Goal: Task Accomplishment & Management: Complete application form

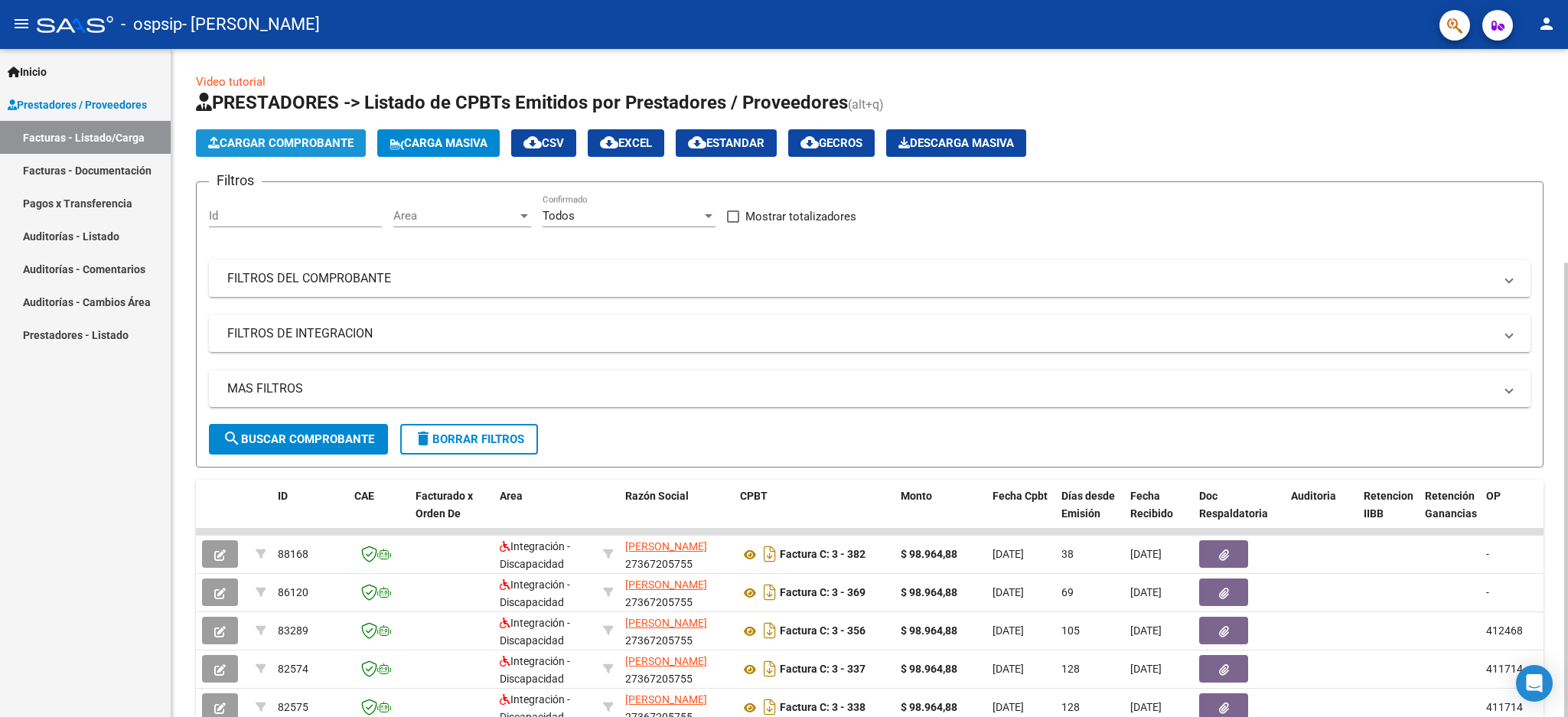
click at [239, 142] on span "Cargar Comprobante" at bounding box center [281, 143] width 145 height 14
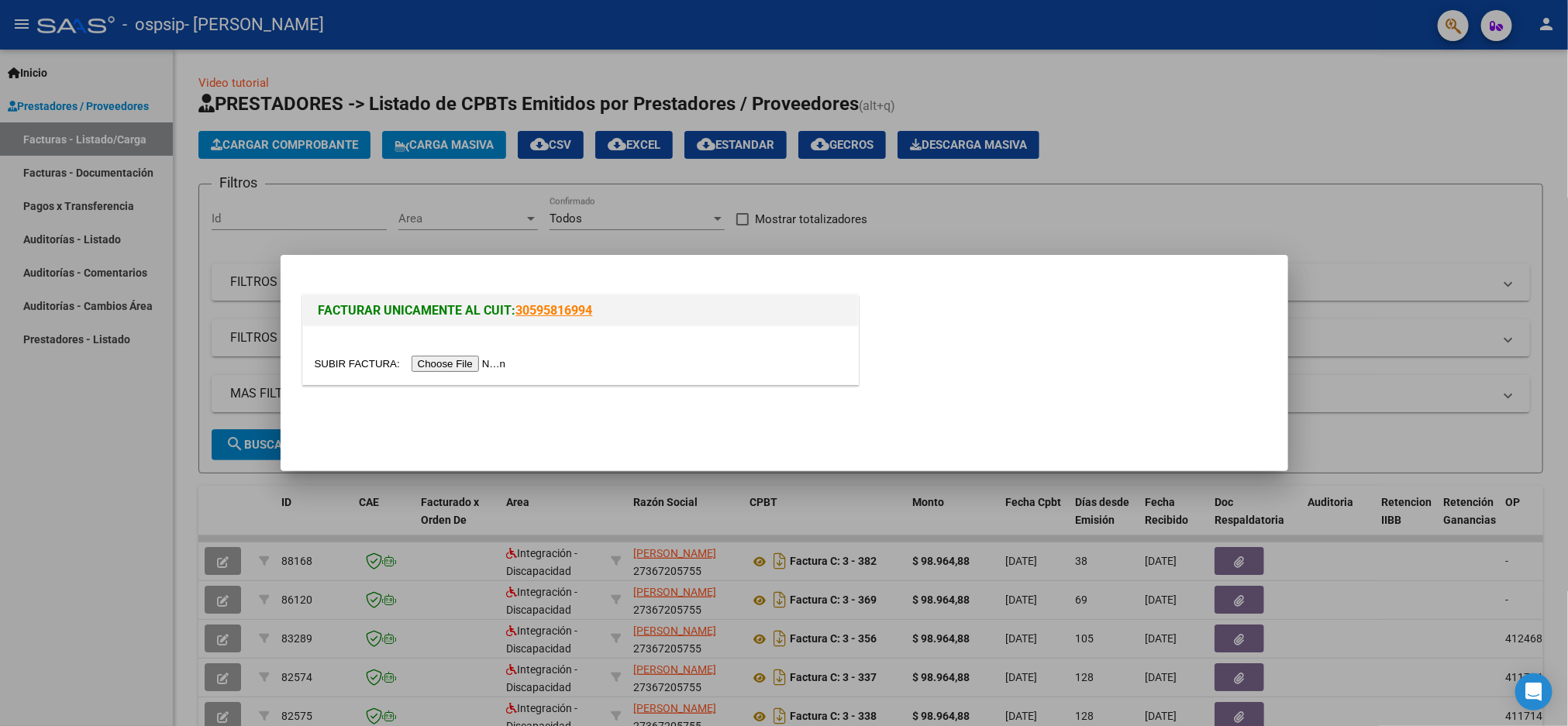
click at [440, 368] on input "file" at bounding box center [412, 363] width 196 height 16
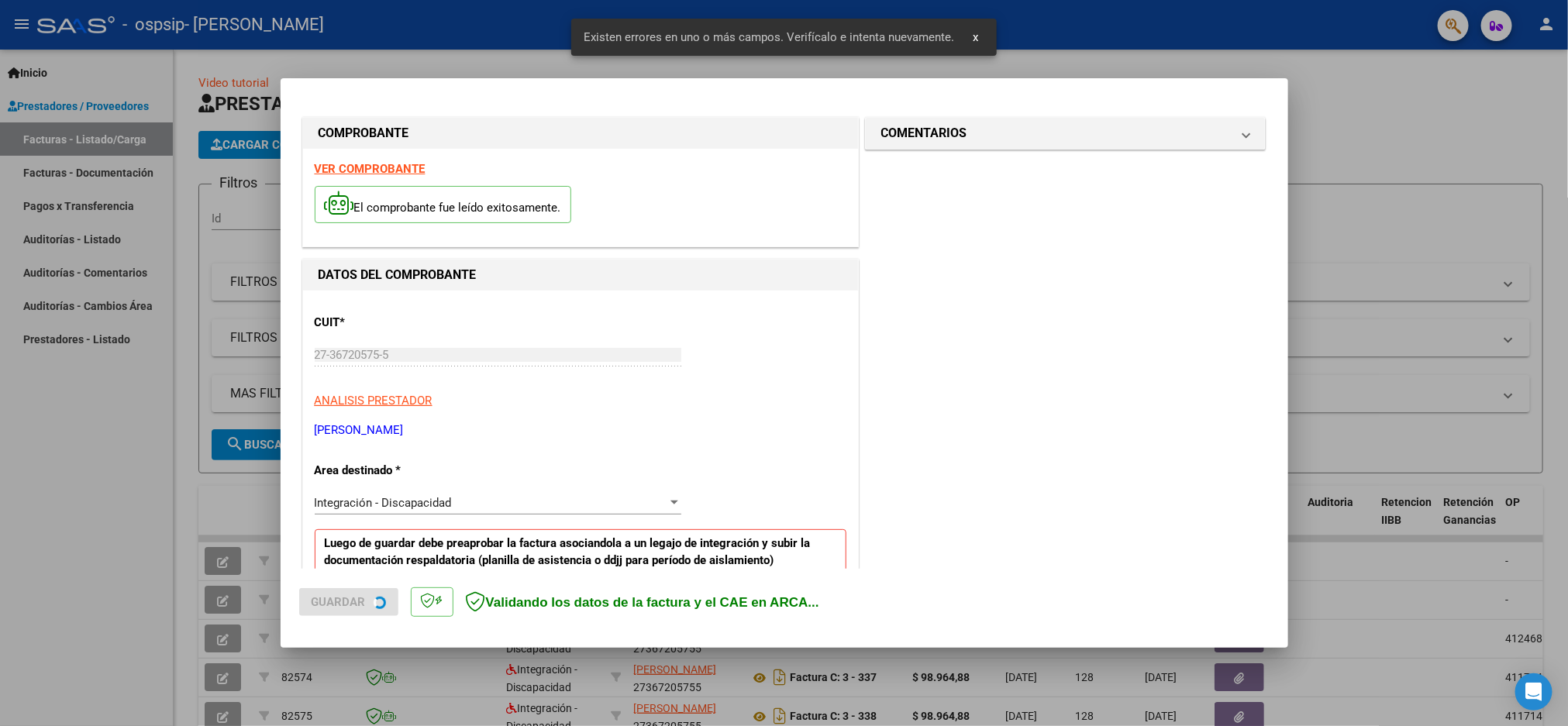
scroll to position [278, 0]
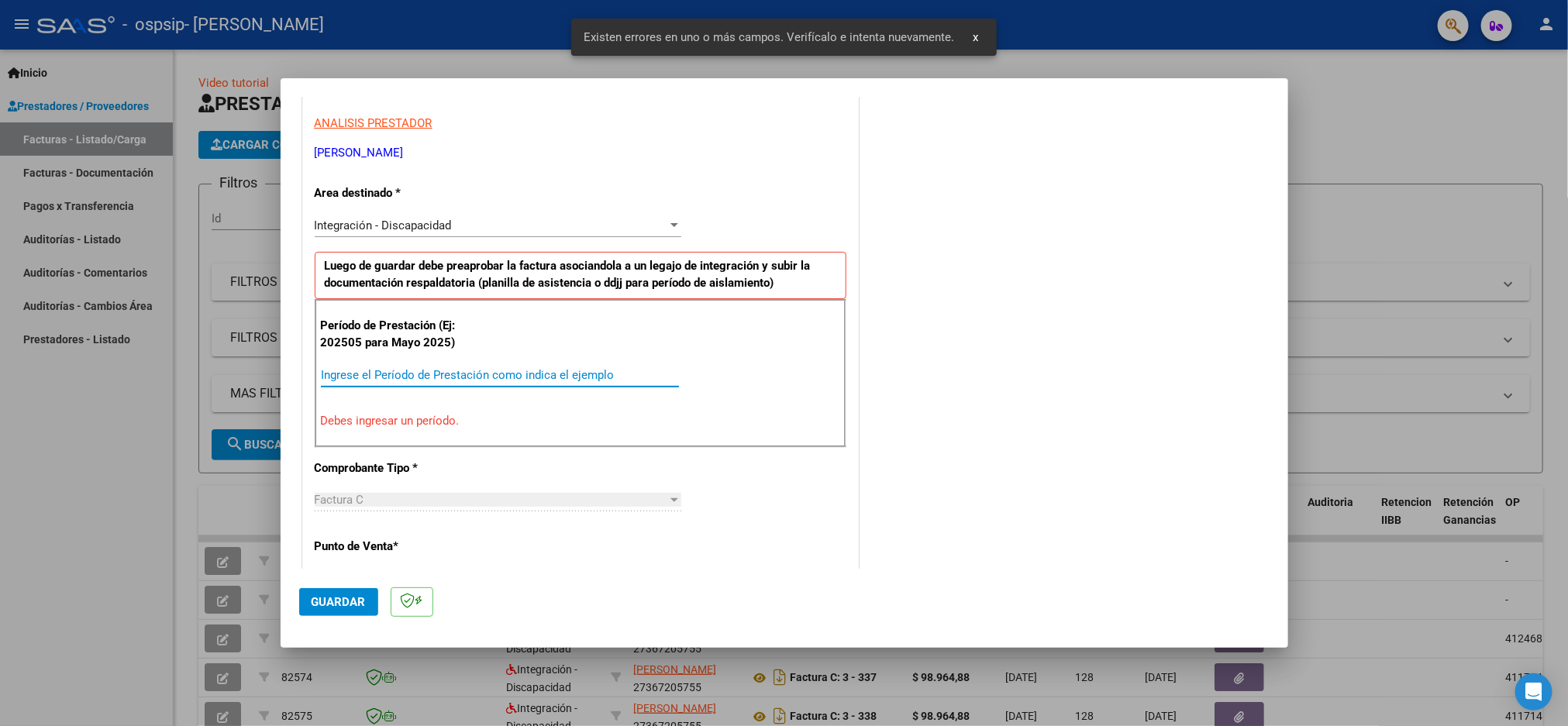
click at [486, 379] on input "Ingrese el Período de Prestación como indica el ejemplo" at bounding box center [500, 375] width 359 height 14
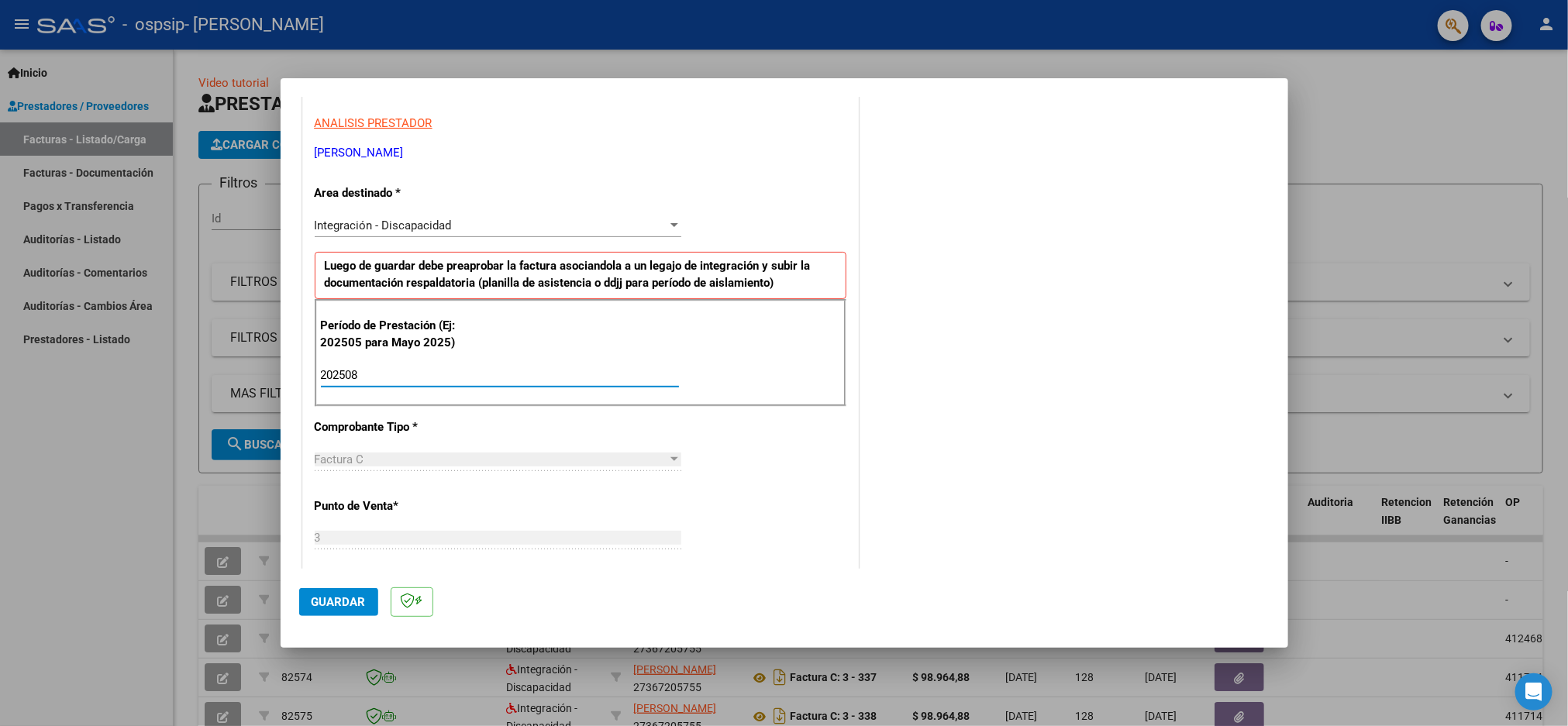
type input "202508"
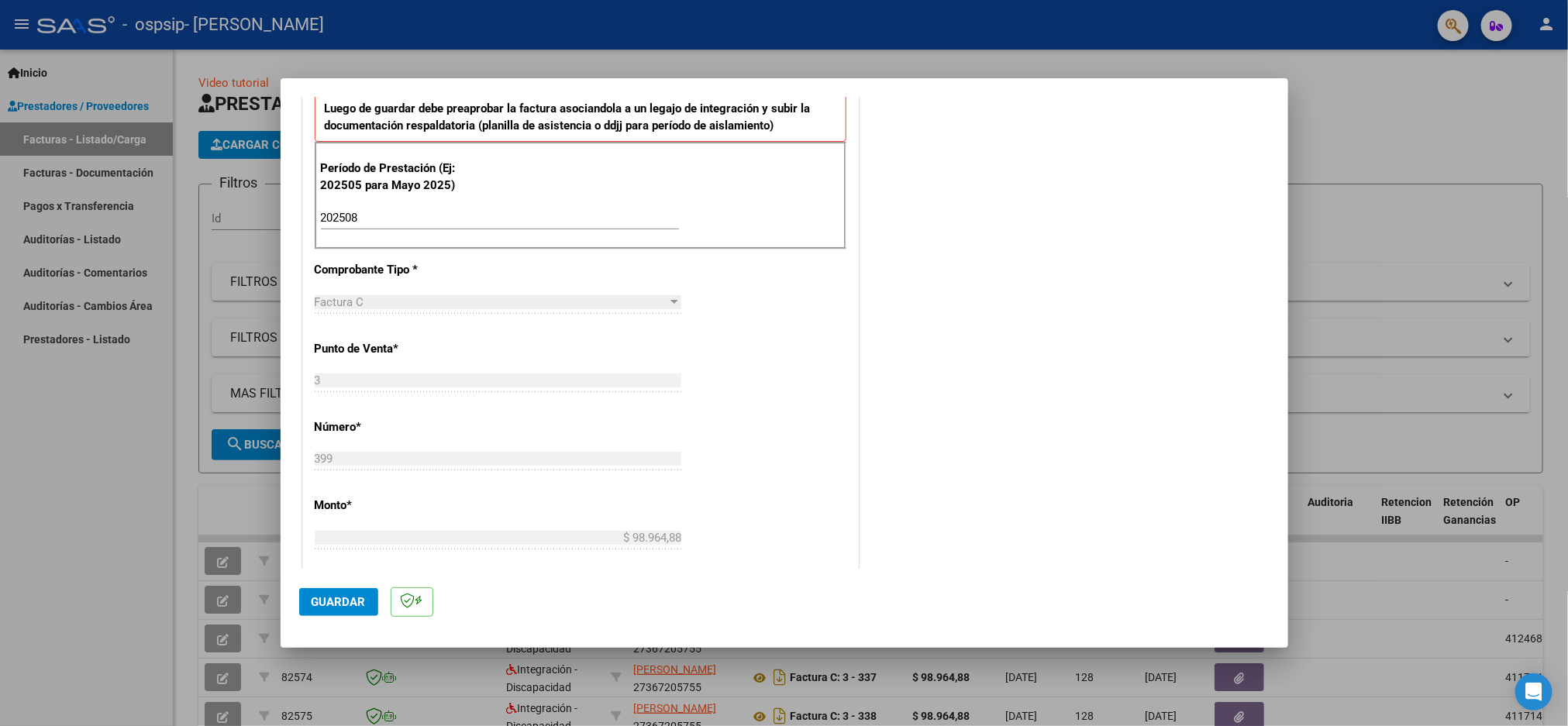
scroll to position [0, 0]
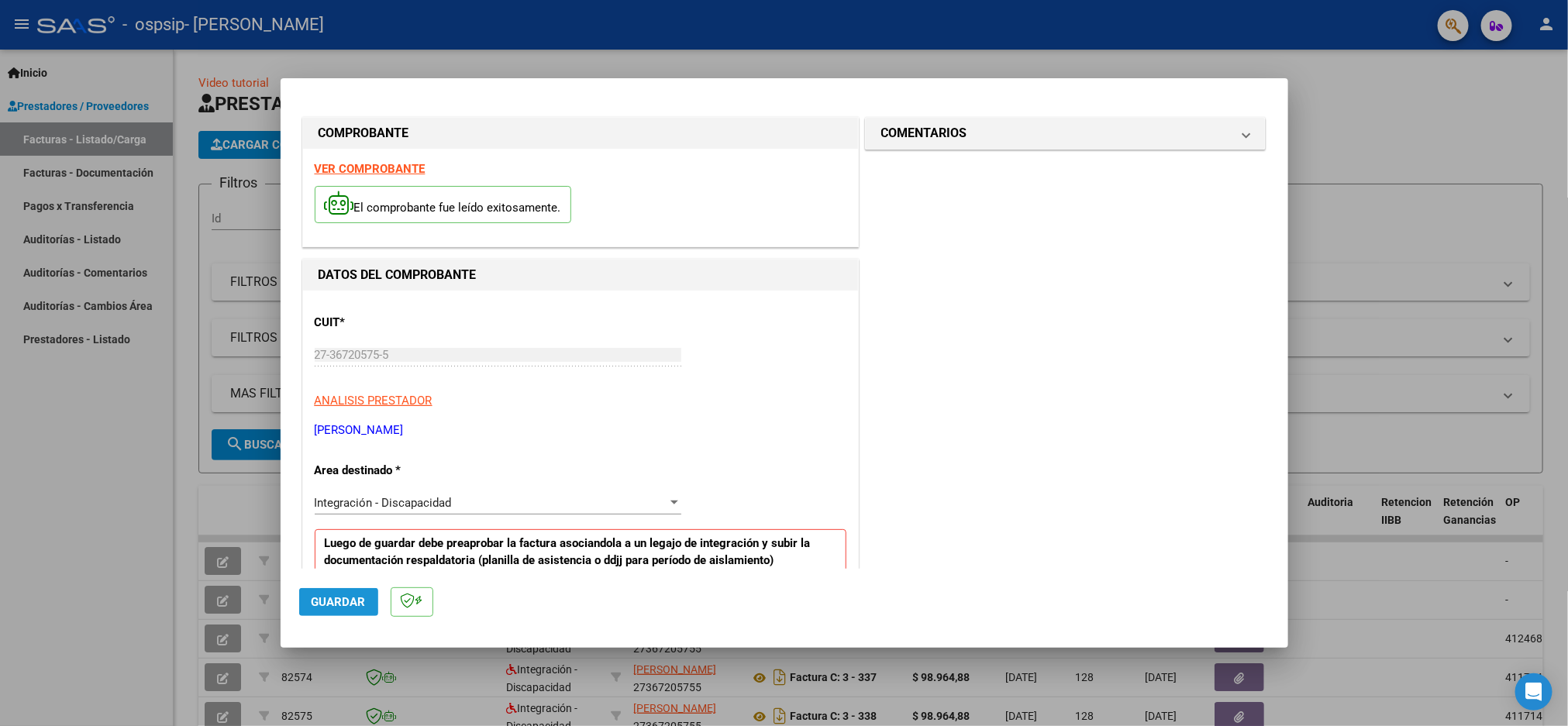
click at [344, 597] on span "Guardar" at bounding box center [338, 601] width 54 height 14
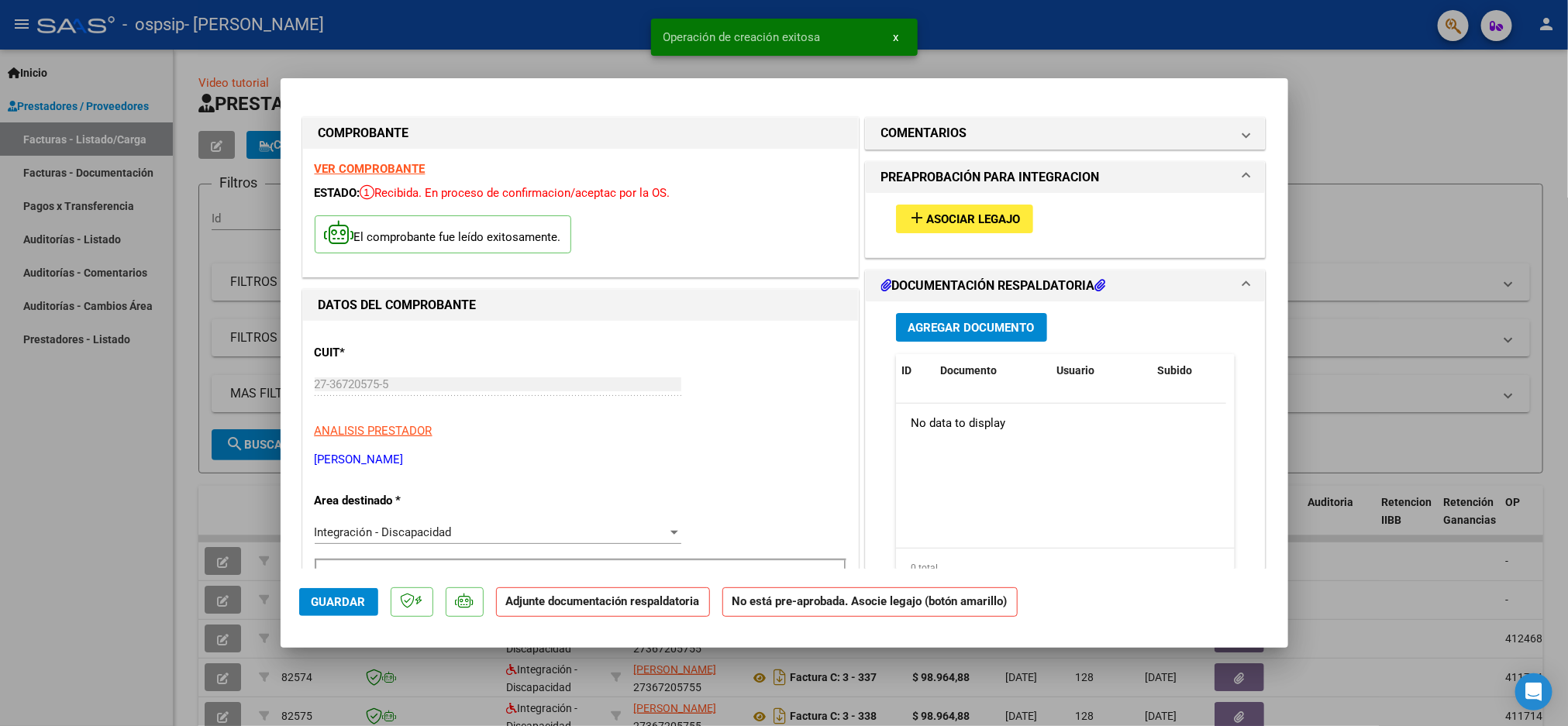
click at [947, 223] on span "Asociar Legajo" at bounding box center [974, 219] width 93 height 14
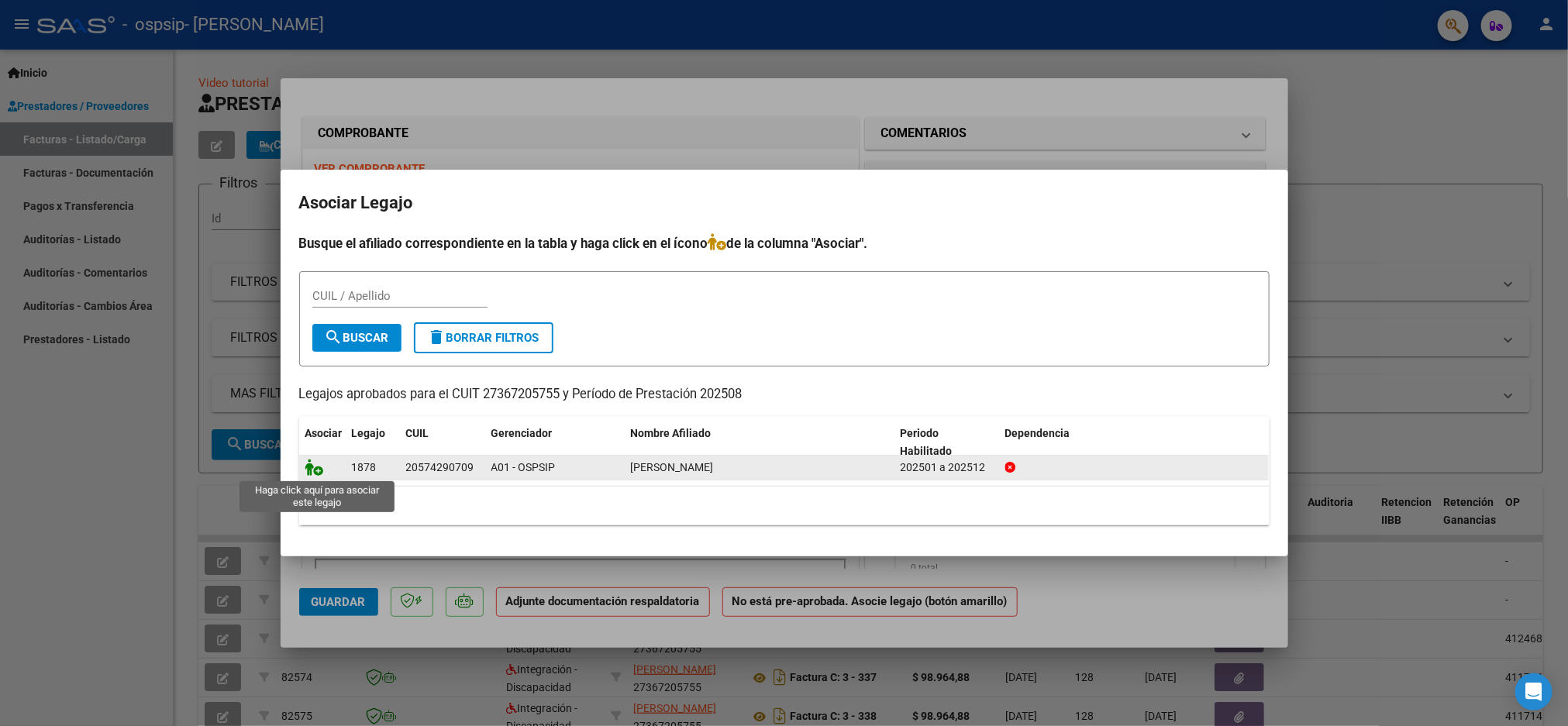
click at [310, 467] on icon at bounding box center [315, 467] width 19 height 17
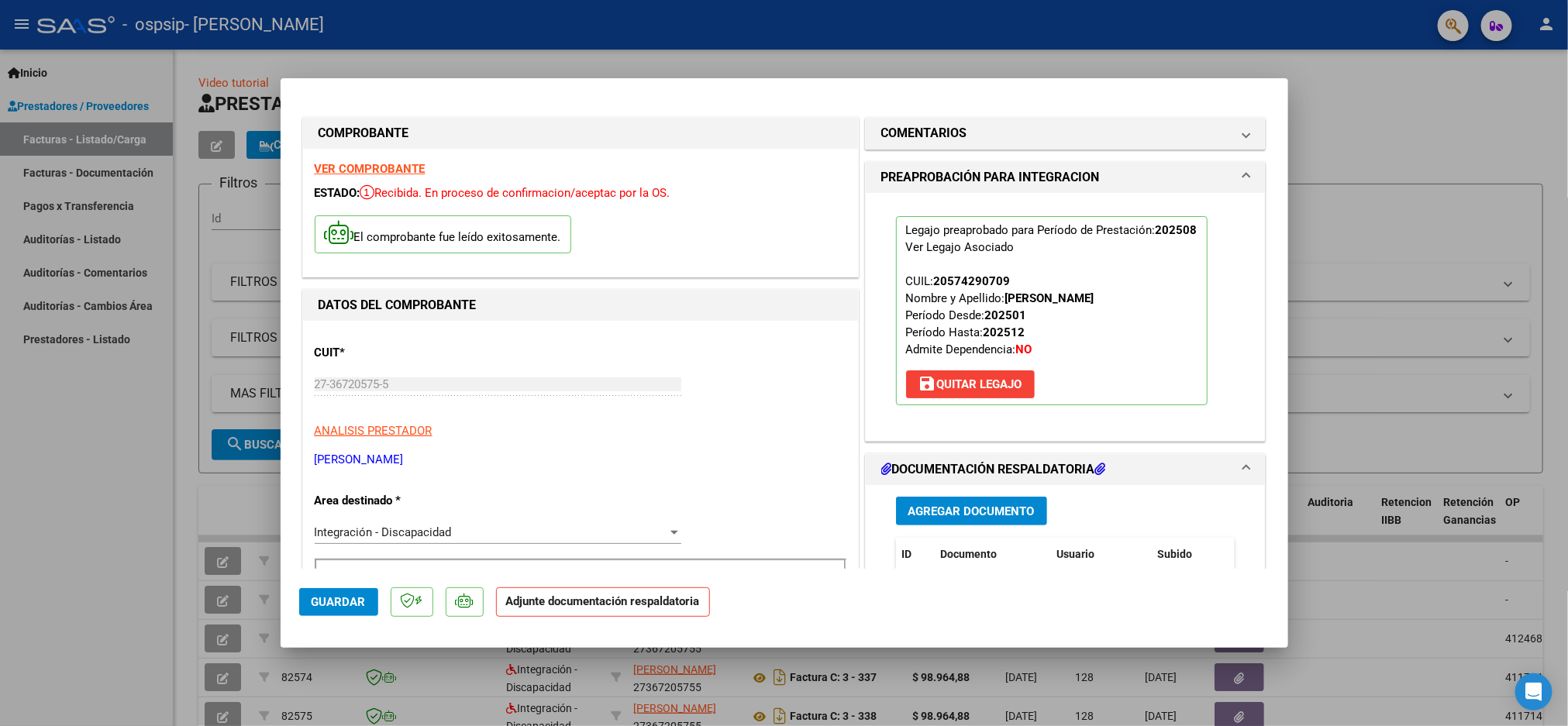
click at [947, 511] on span "Agregar Documento" at bounding box center [972, 511] width 126 height 14
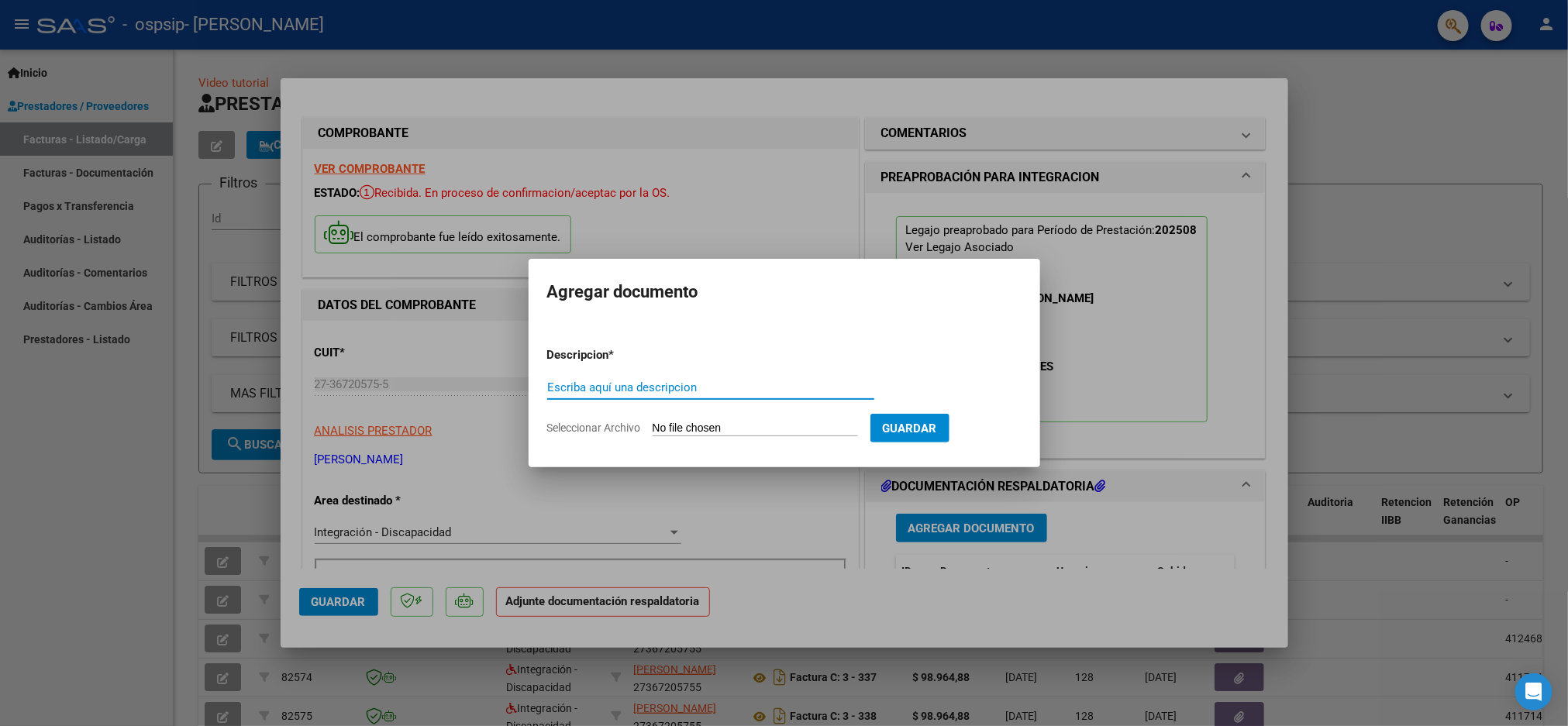
click at [758, 380] on input "Escriba aquí una descripcion" at bounding box center [710, 387] width 327 height 14
type input "planilla de asistencia"
click at [761, 427] on input "Seleccionar Archivo" at bounding box center [756, 429] width 205 height 15
type input "C:\fakepath\[PERSON_NAME] Y [PERSON_NAME] - Planilla - [DATE] - Psicope(1)-1.pdf"
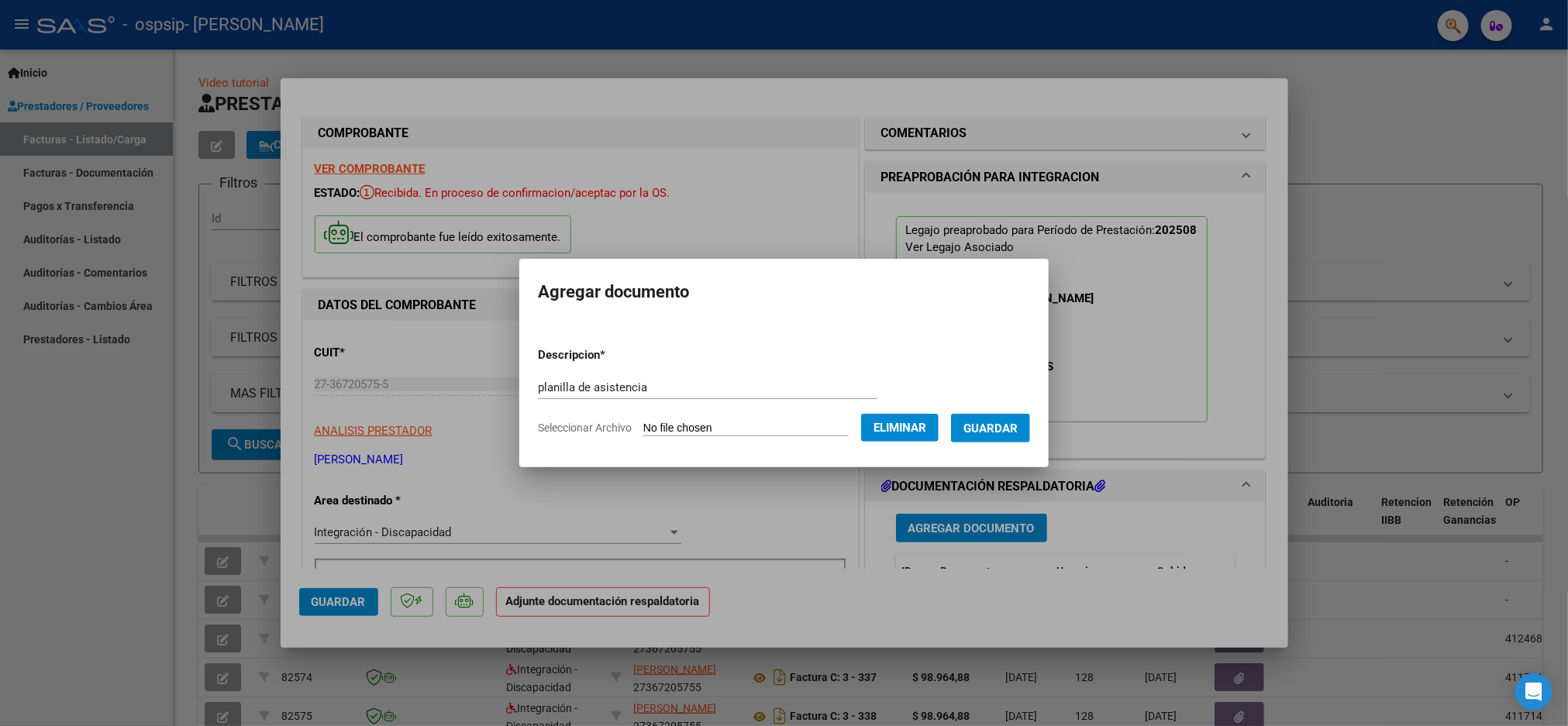
click at [994, 421] on span "Guardar" at bounding box center [991, 428] width 54 height 14
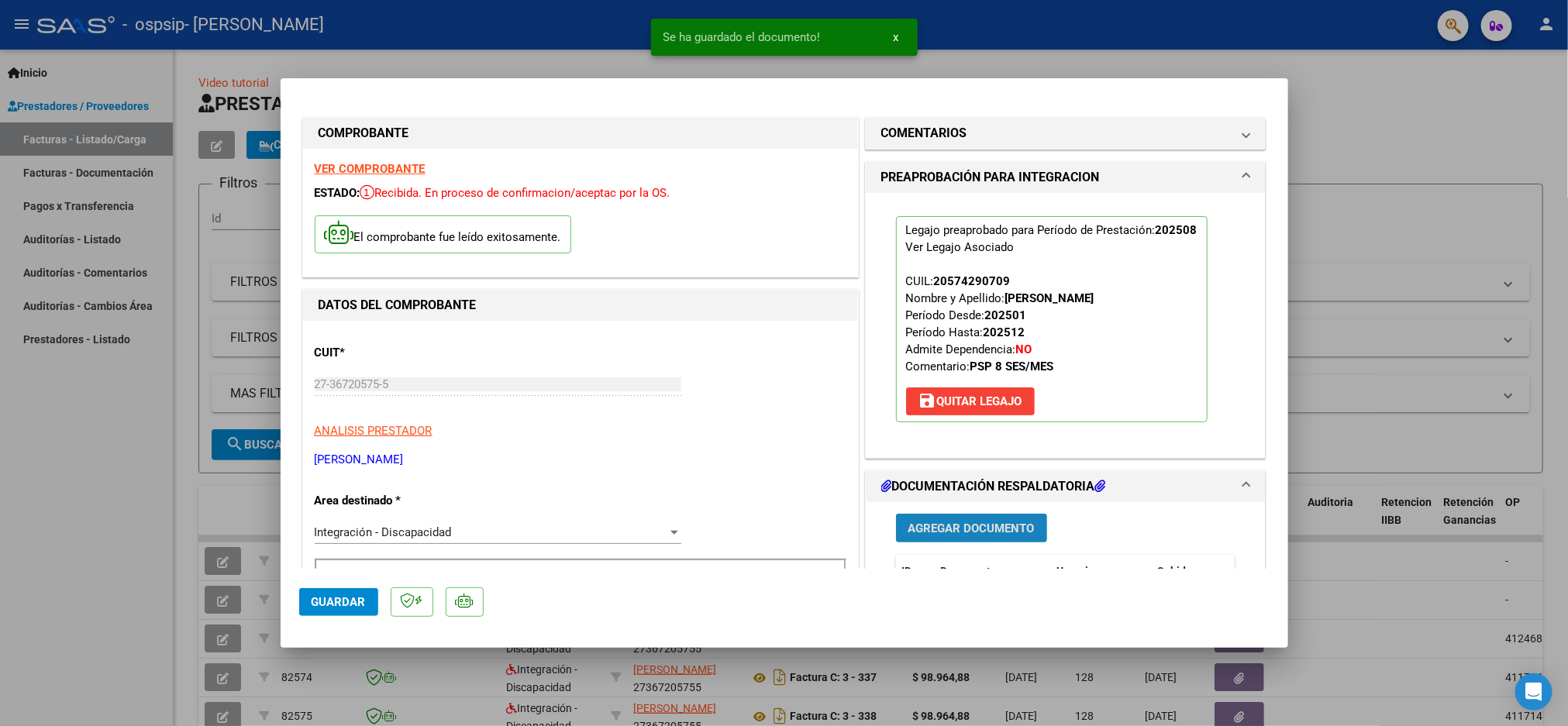
click at [975, 519] on button "Agregar Documento" at bounding box center [972, 528] width 151 height 29
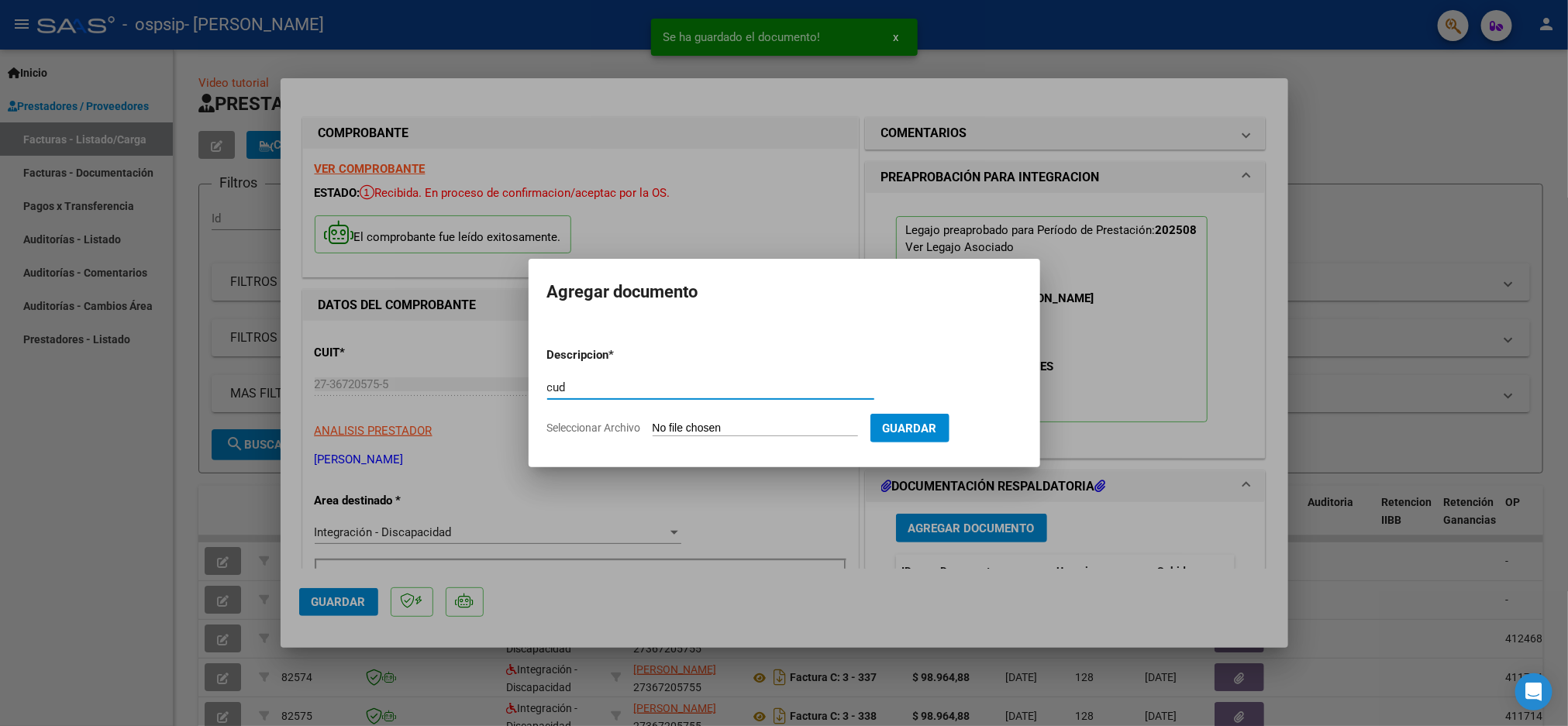
type input "cud"
click at [757, 426] on input "Seleccionar Archivo" at bounding box center [756, 429] width 205 height 15
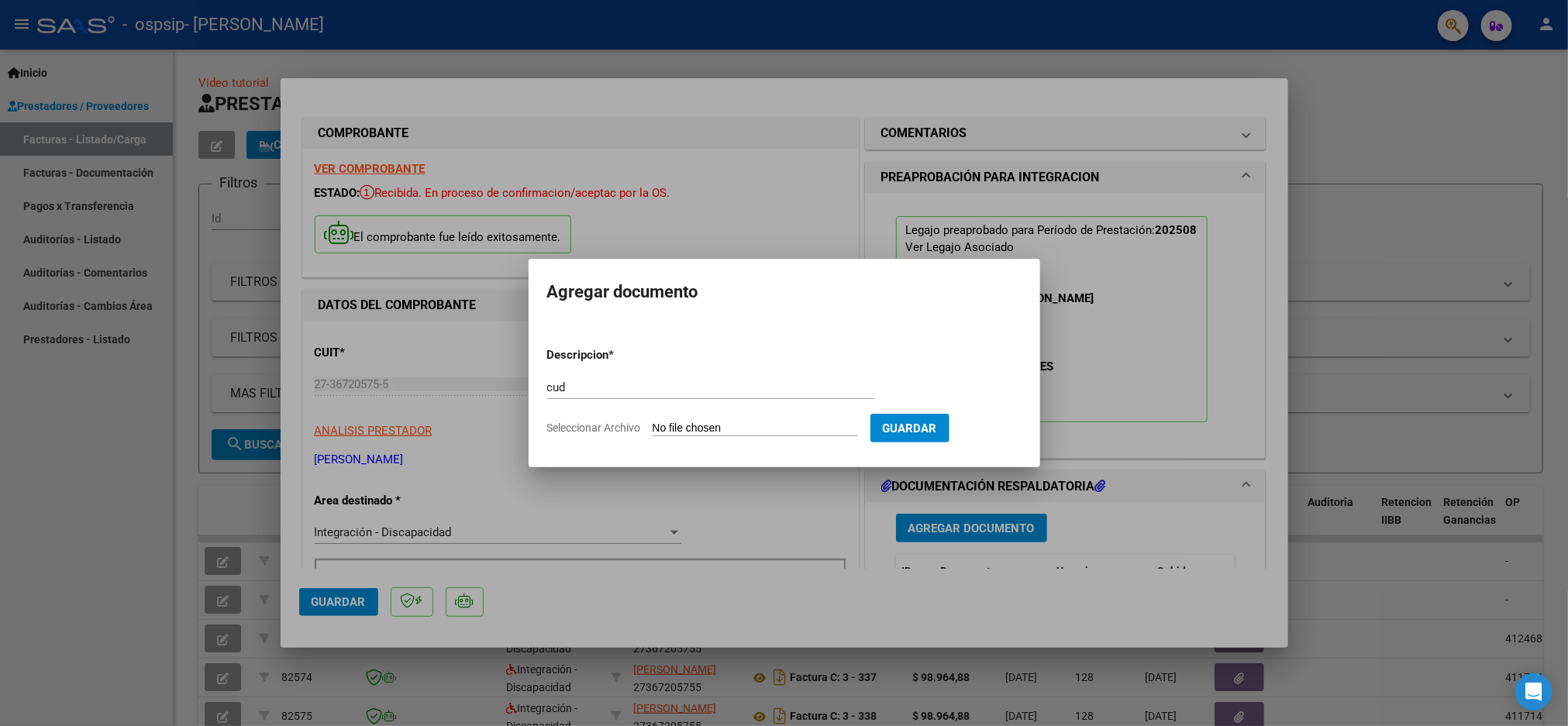
type input "C:\fakepath\Cud - [PERSON_NAME] (1).pdf"
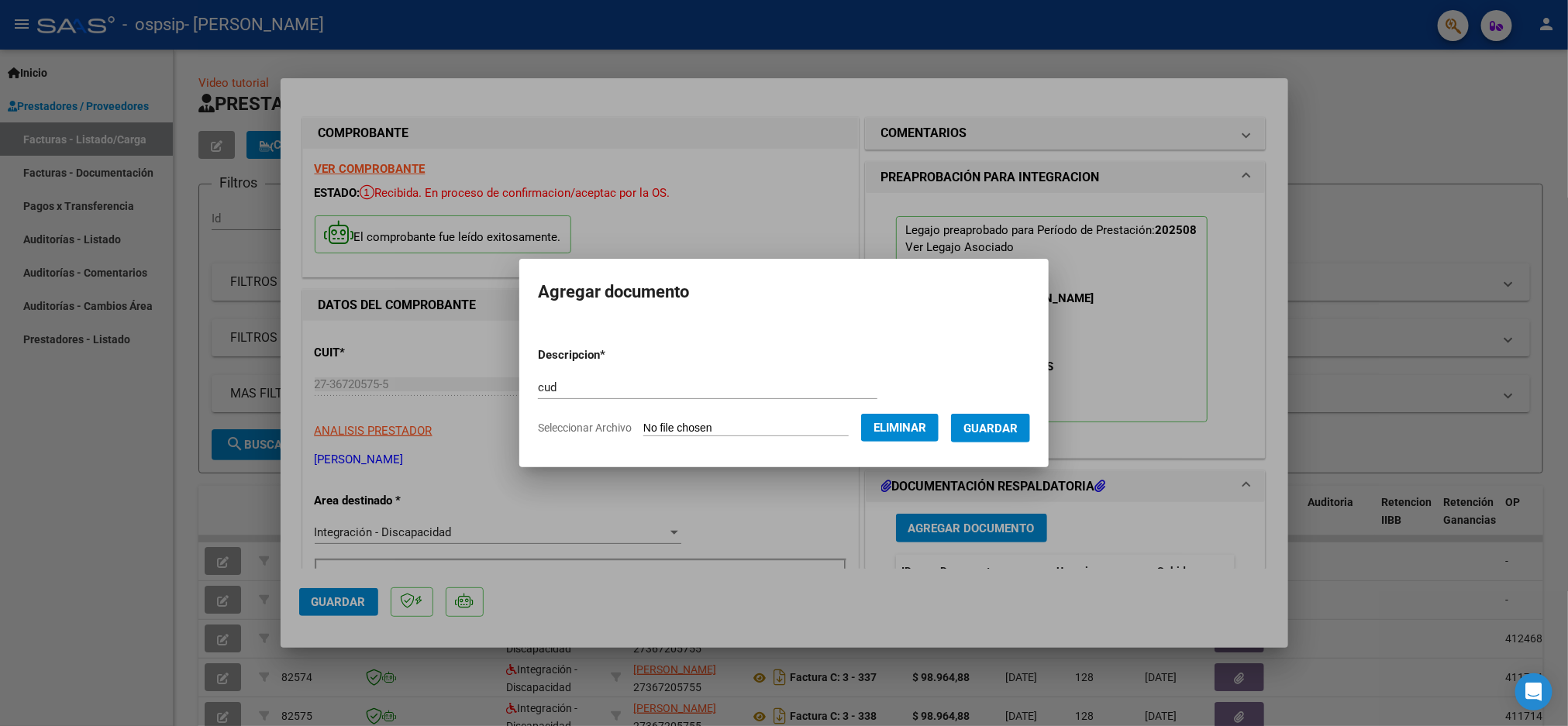
click at [1018, 431] on span "Guardar" at bounding box center [991, 428] width 54 height 14
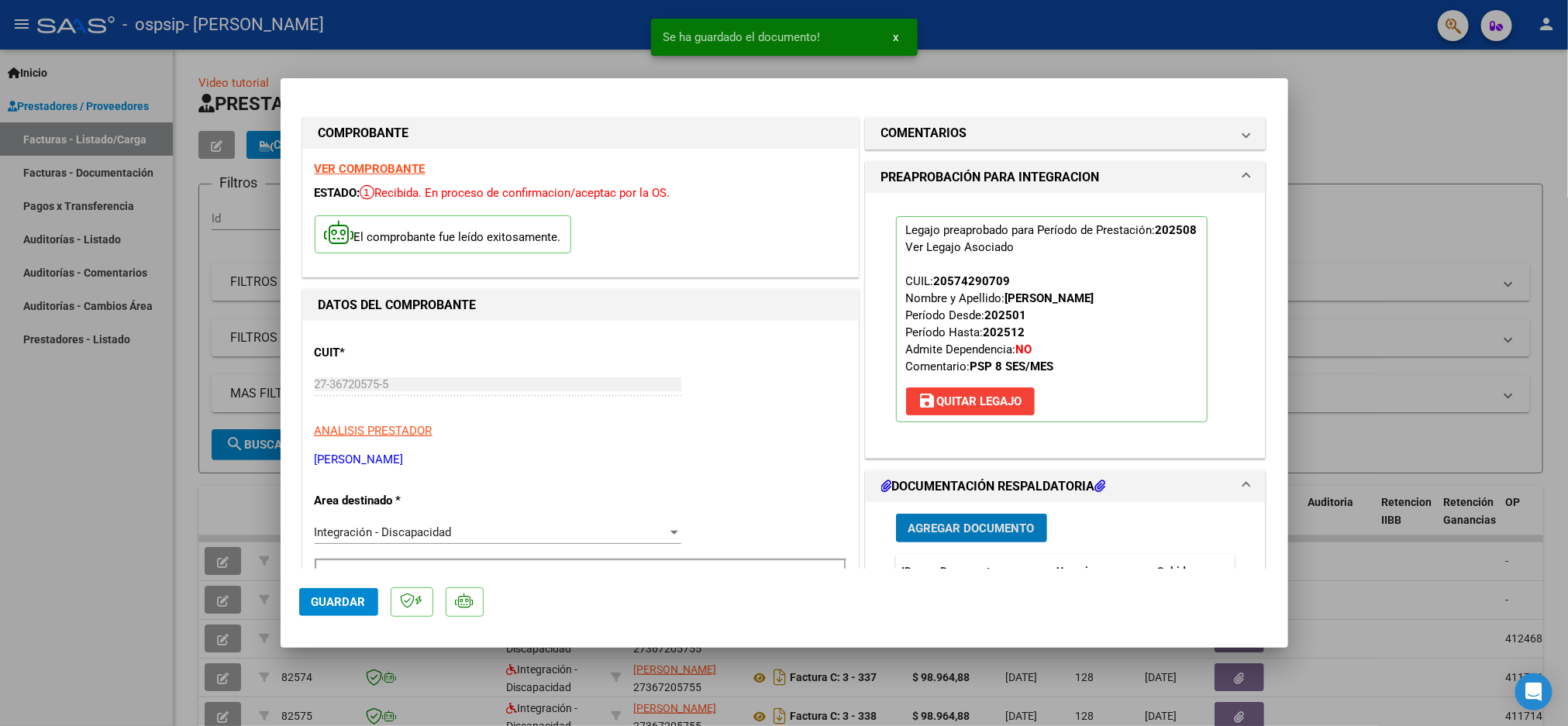
click at [980, 523] on span "Agregar Documento" at bounding box center [972, 528] width 126 height 14
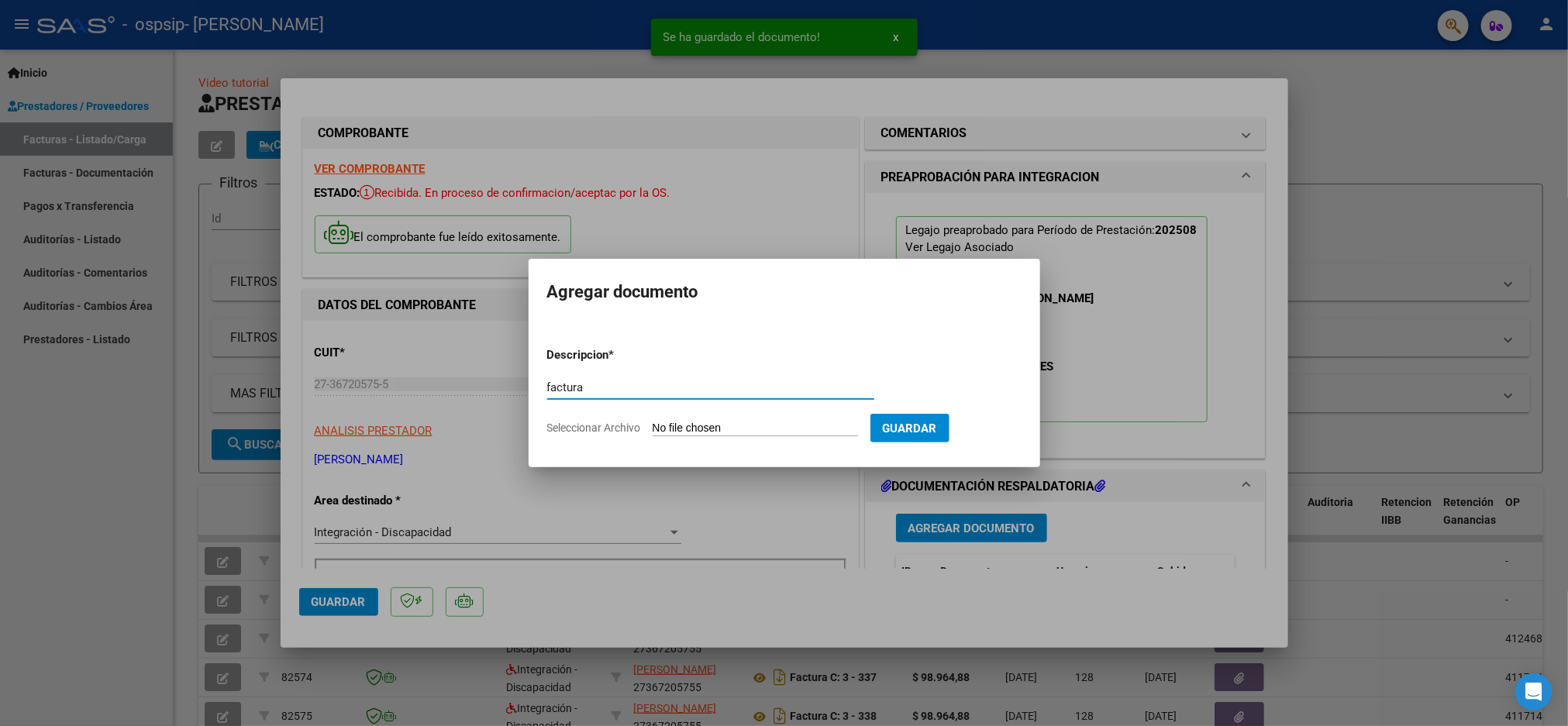
type input "factura"
click at [704, 412] on div "factura Escriba aquí una descripcion" at bounding box center [710, 395] width 327 height 38
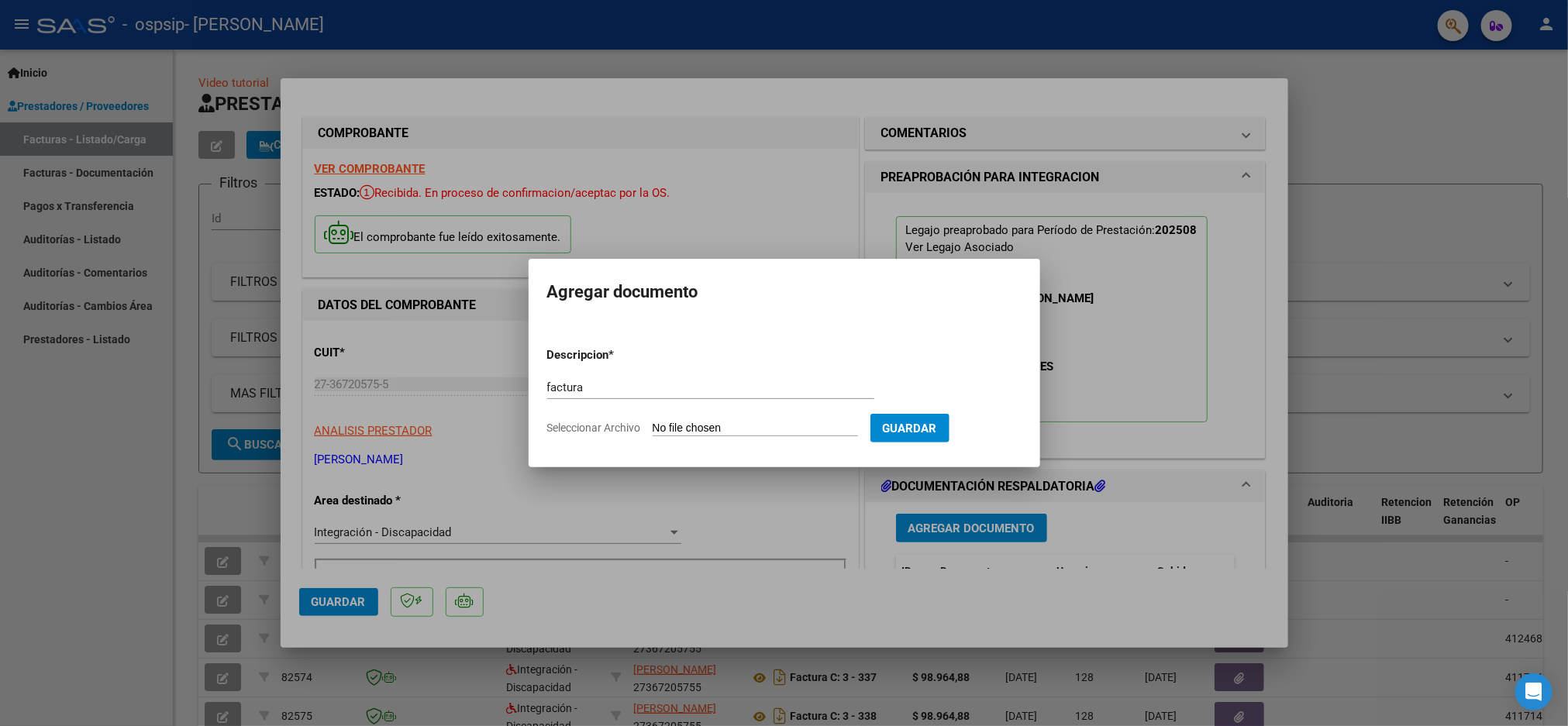
click at [710, 427] on input "Seleccionar Archivo" at bounding box center [756, 429] width 205 height 15
type input "C:\fakepath\27367205755_011_00003_00000399.pdf"
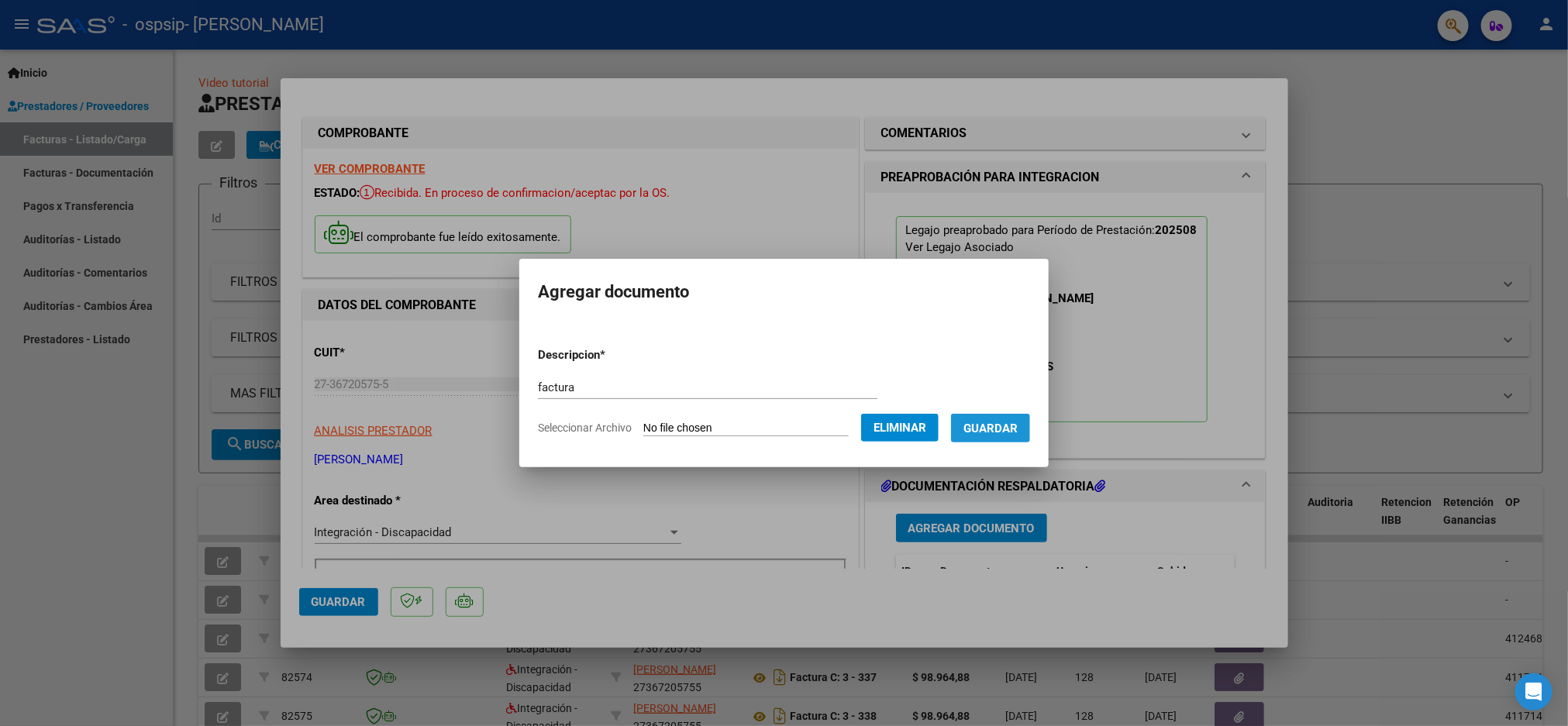
click at [970, 435] on button "Guardar" at bounding box center [991, 428] width 79 height 29
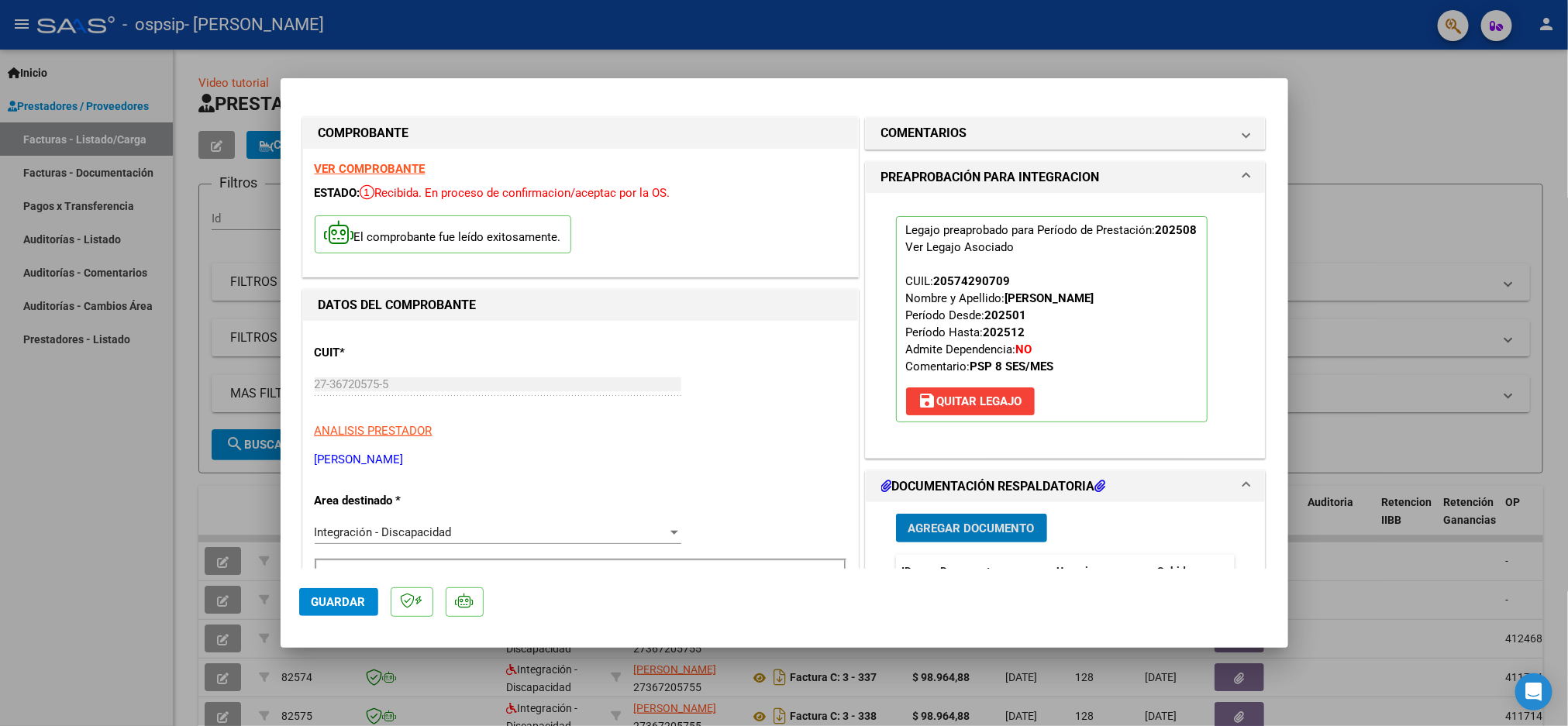
click at [952, 526] on span "Agregar Documento" at bounding box center [972, 528] width 126 height 14
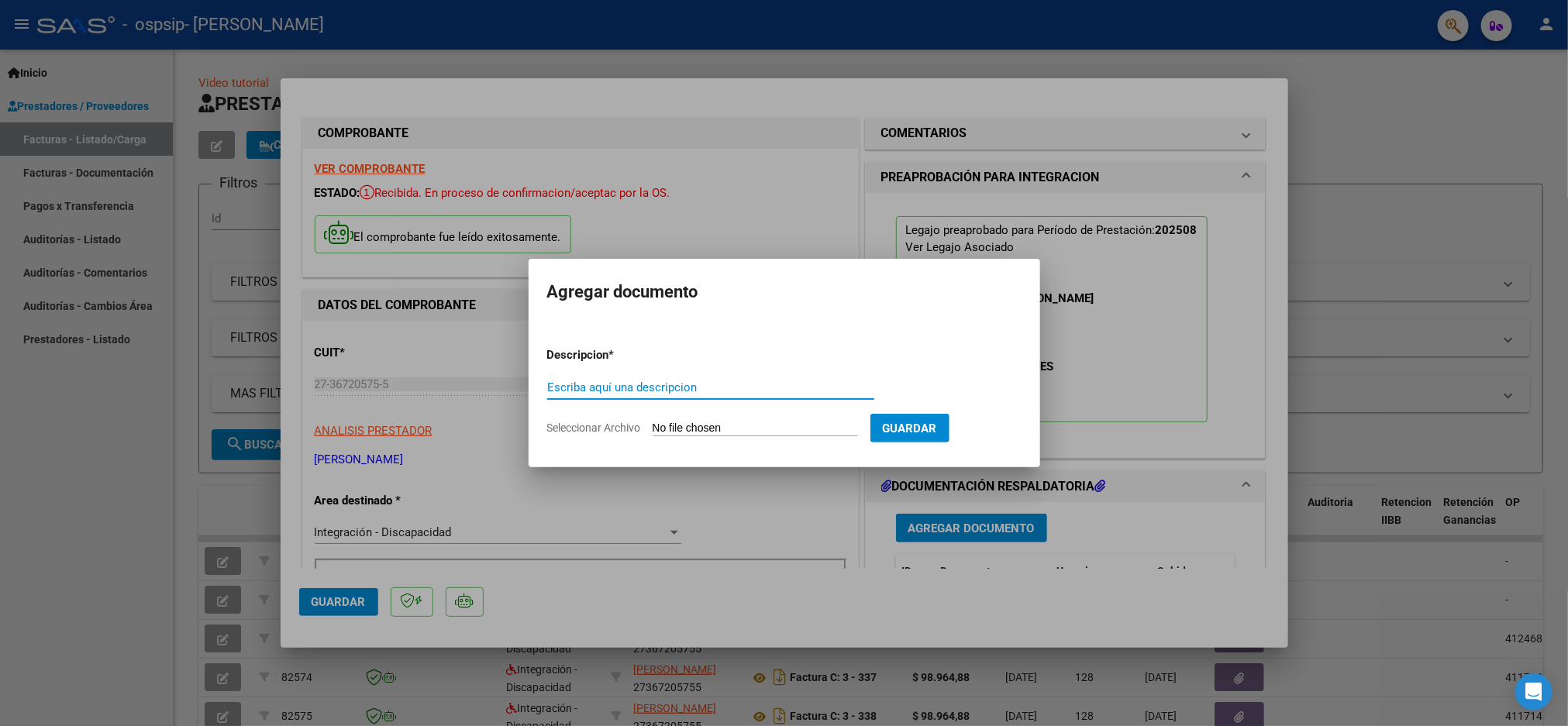
click at [838, 391] on input "Escriba aquí una descripcion" at bounding box center [710, 387] width 327 height 14
type input "autorizacion"
click at [744, 430] on input "Seleccionar Archivo" at bounding box center [756, 429] width 205 height 15
type input "C:\fakepath\[PERSON_NAME] PSP AUTORIZACION 2025 SEGUN RESOLUCION 360 22_firmado…"
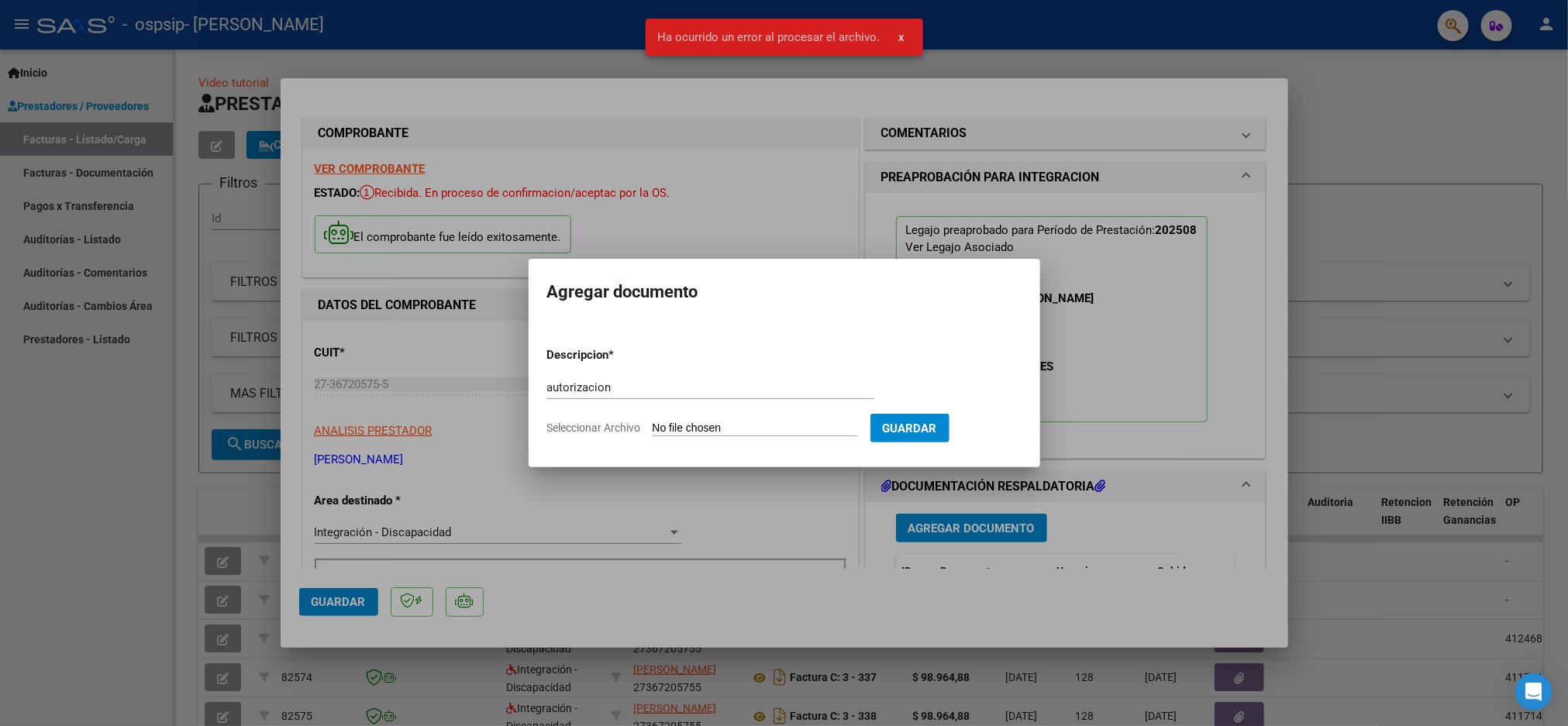
click at [768, 433] on input "Seleccionar Archivo" at bounding box center [756, 429] width 205 height 15
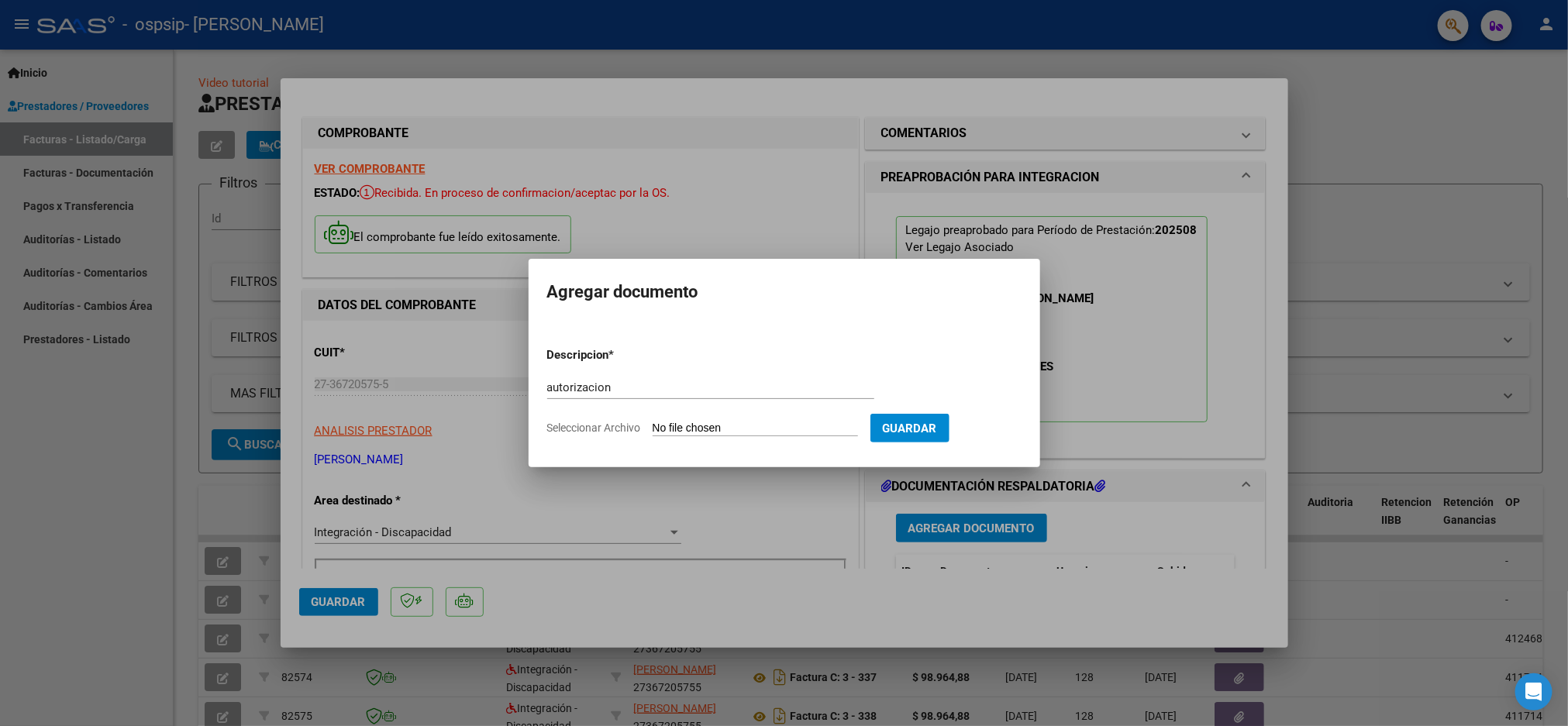
type input "C:\fakepath\[PERSON_NAME] PSP AUTORIZACION 2025 SEGUN RESOLUCION 360 22_firmado…"
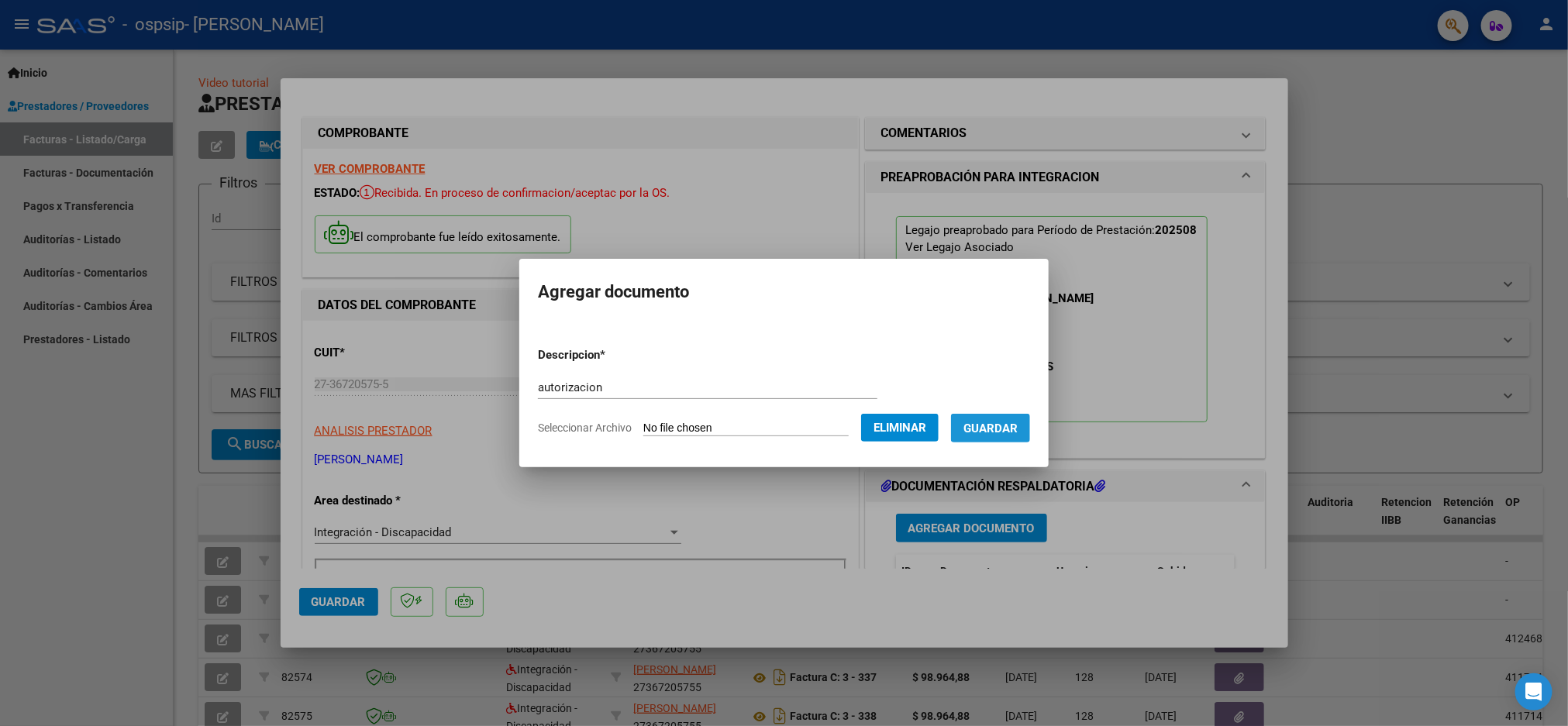
click at [970, 421] on span "Guardar" at bounding box center [991, 428] width 54 height 14
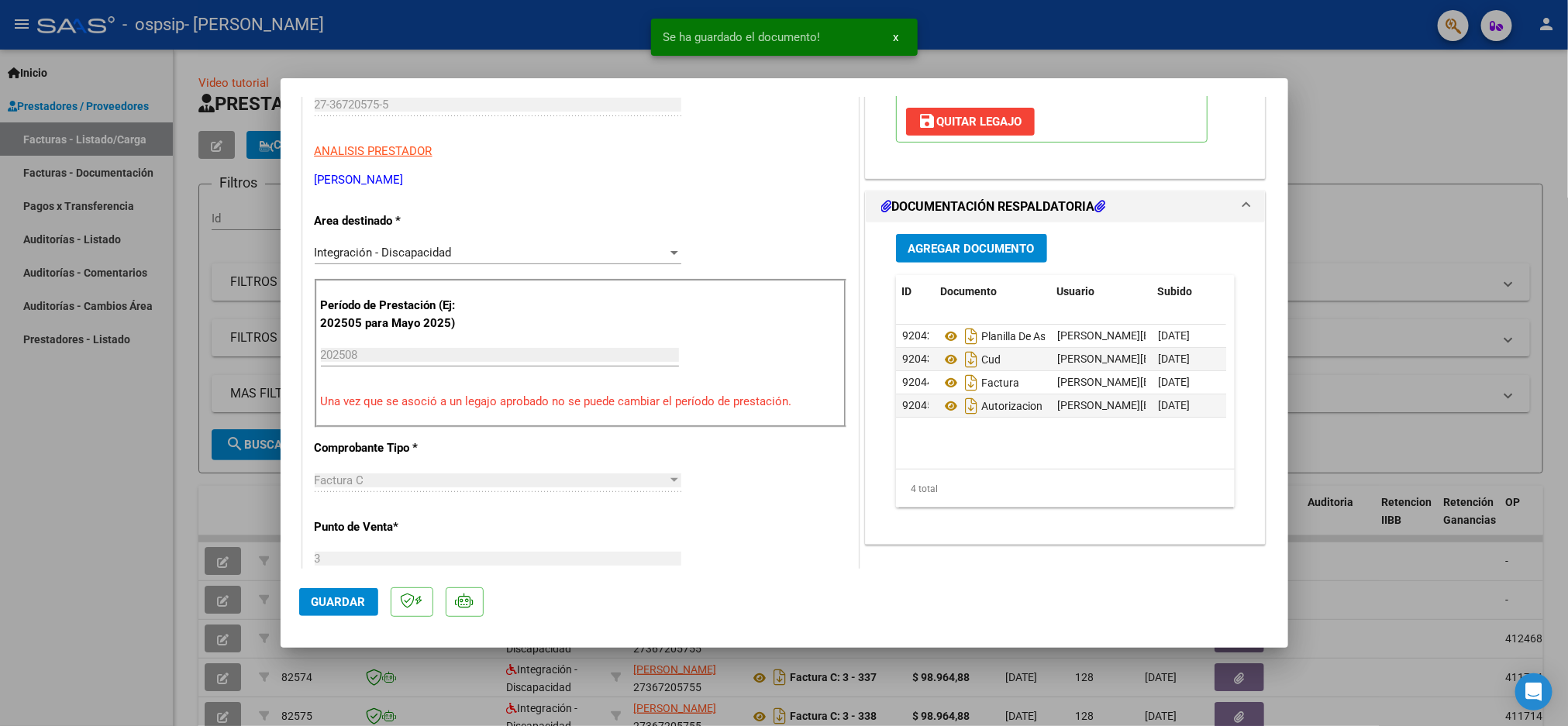
scroll to position [405, 0]
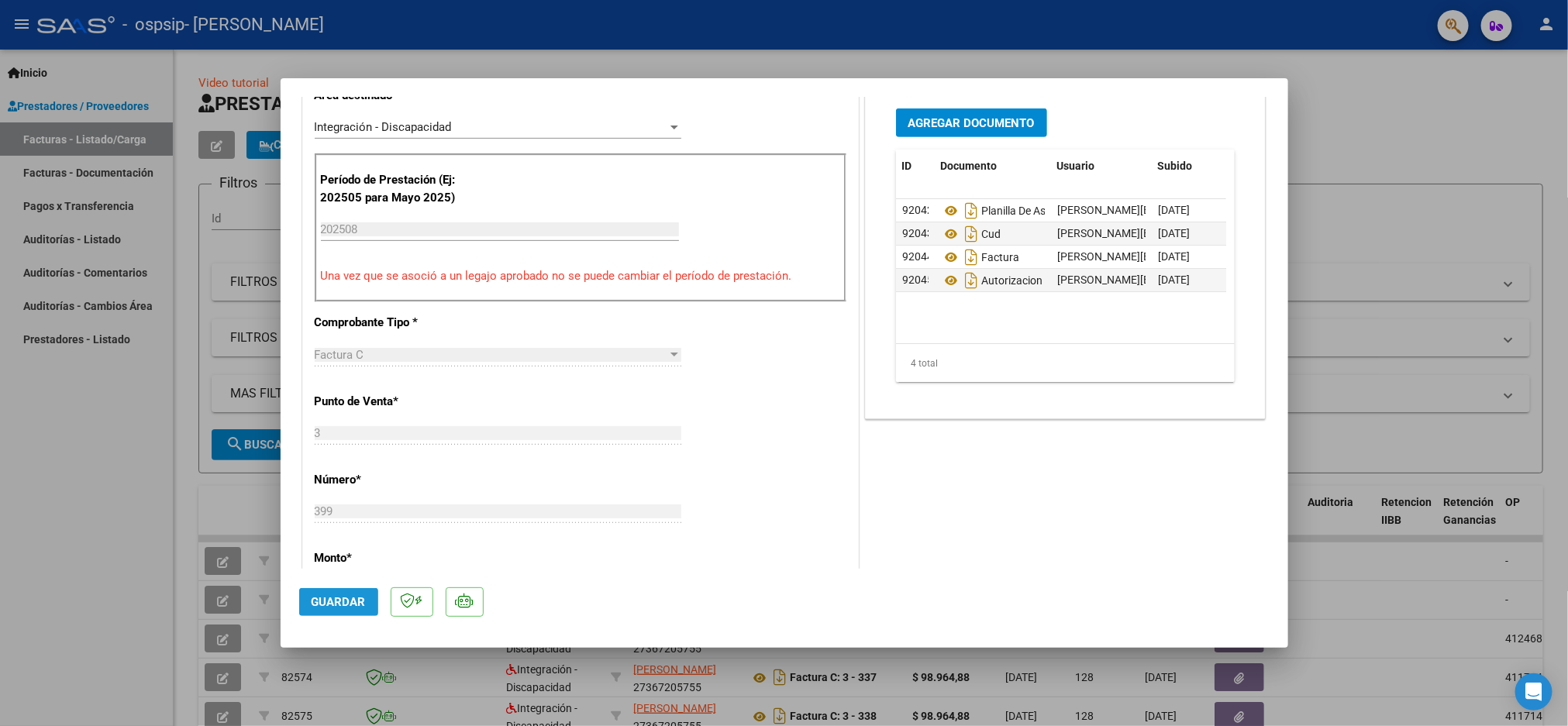
click at [368, 600] on button "Guardar" at bounding box center [339, 601] width 79 height 28
click at [1429, 105] on div at bounding box center [784, 363] width 1568 height 726
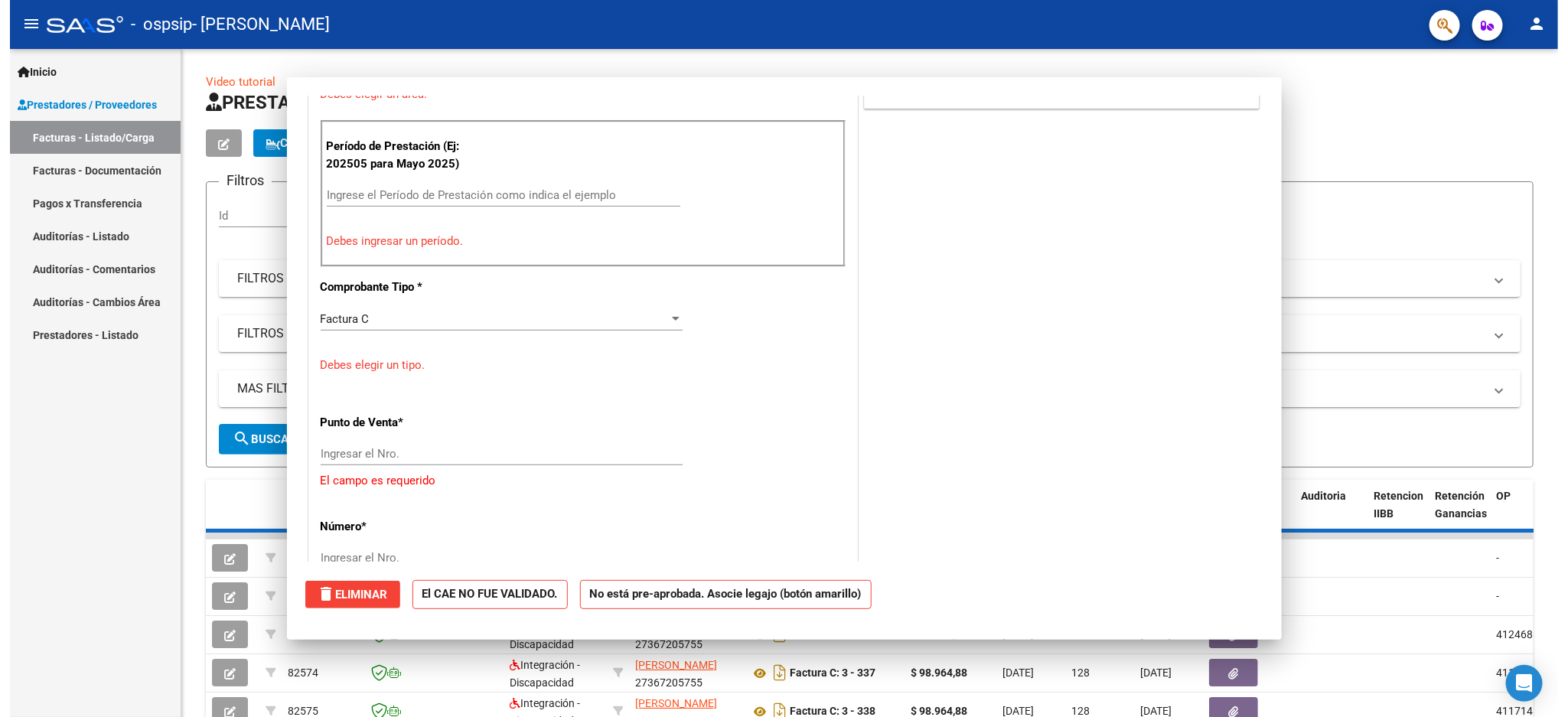
scroll to position [0, 0]
